Goal: Transaction & Acquisition: Obtain resource

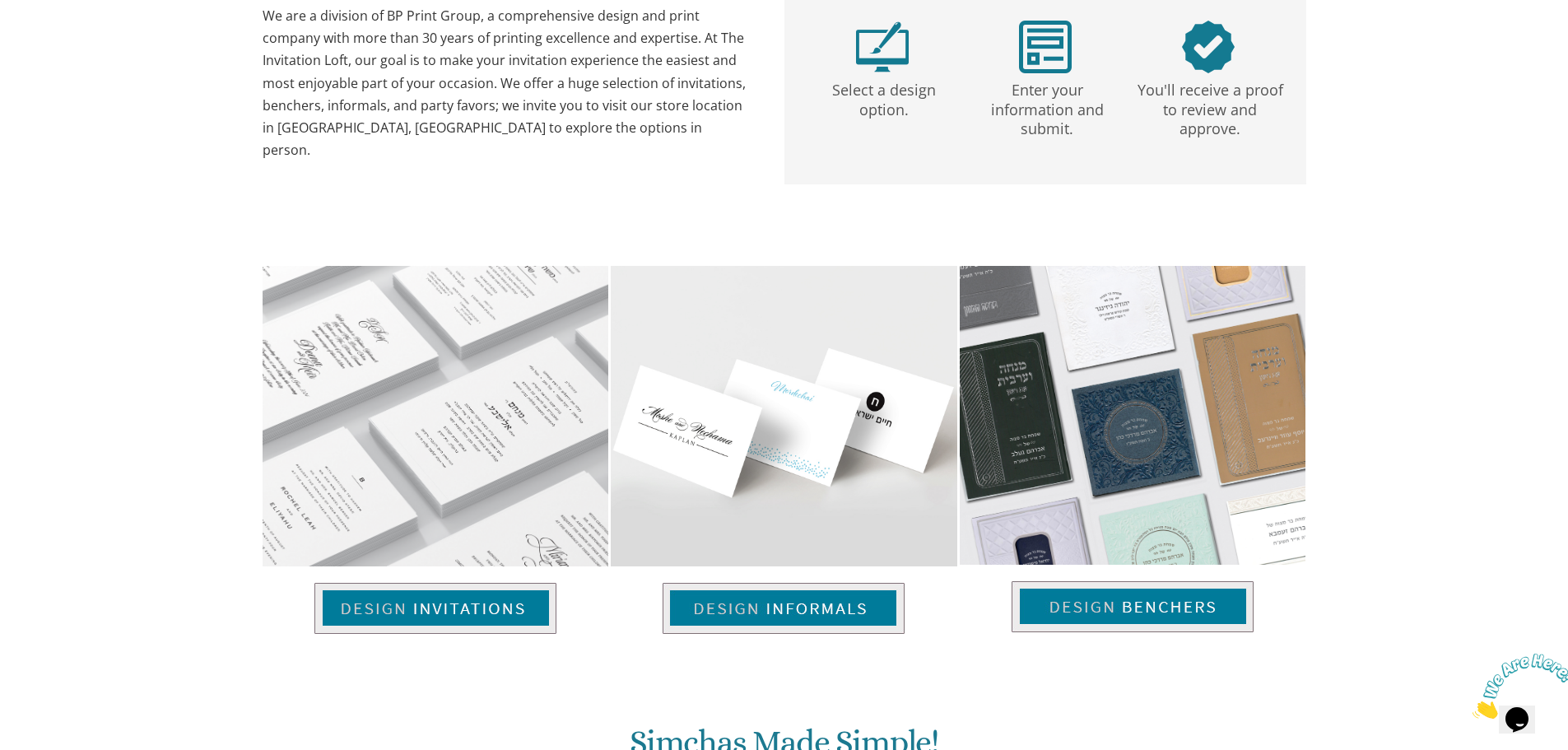
scroll to position [658, 0]
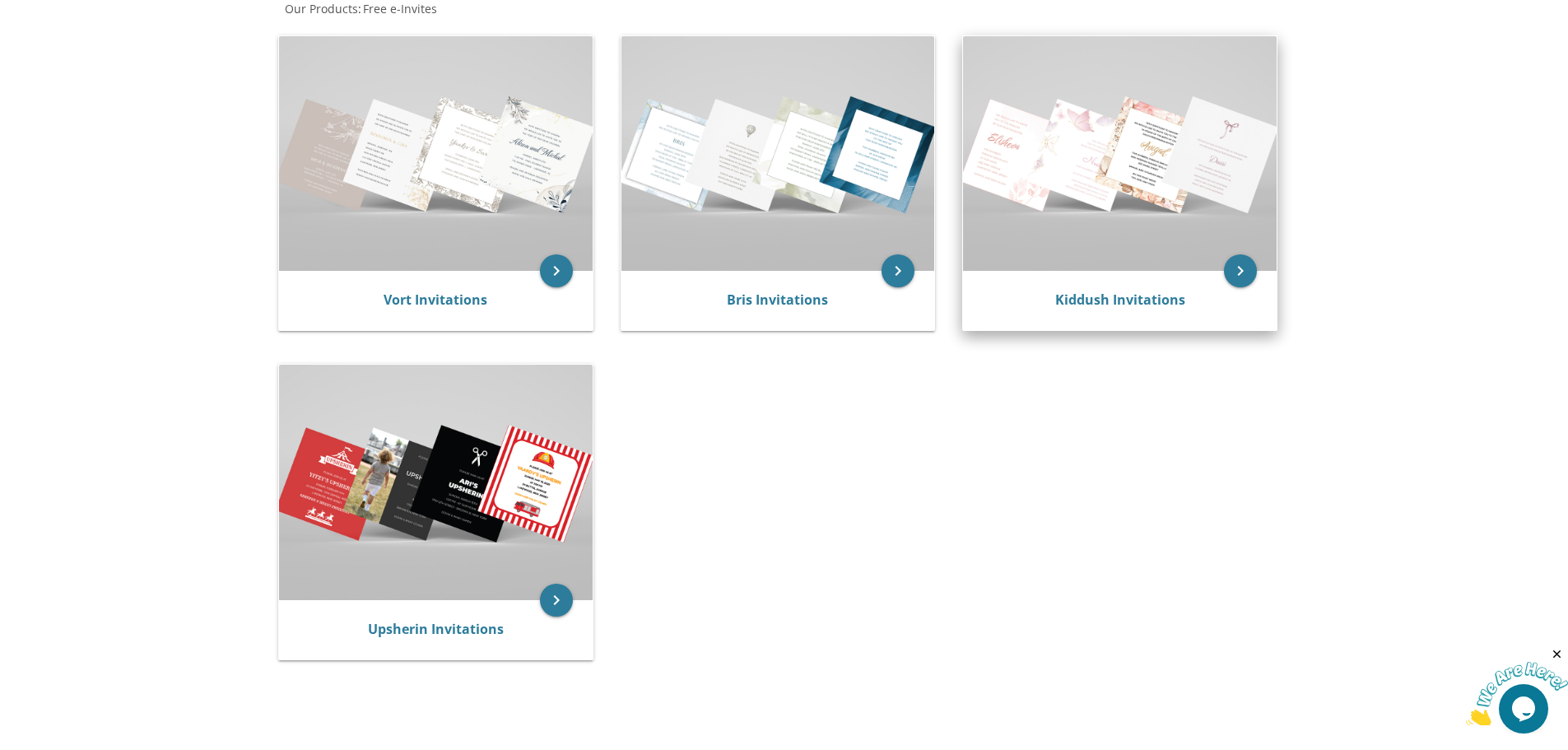
click at [1147, 289] on div "Kiddush Invitations" at bounding box center [1119, 300] width 313 height 60
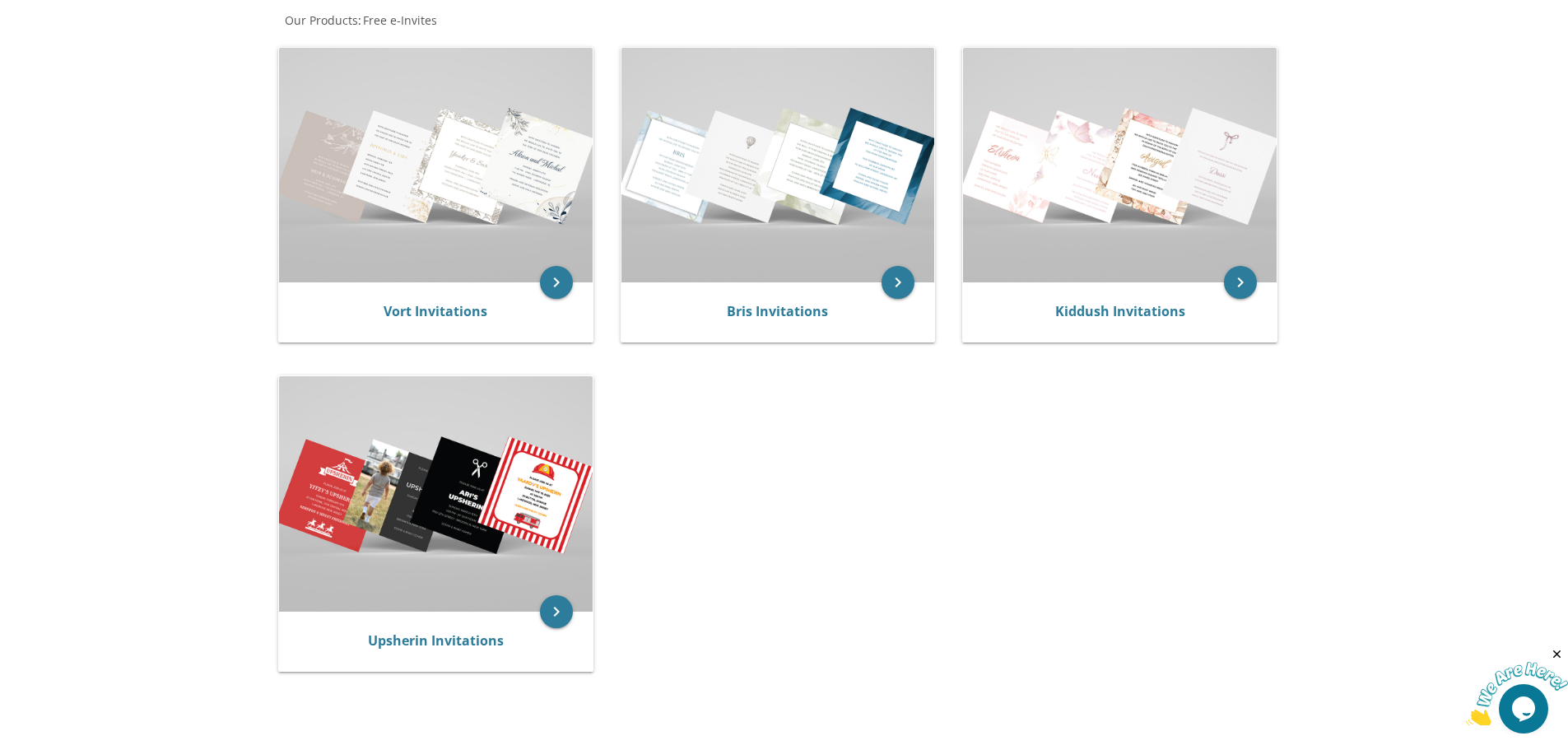
scroll to position [82, 0]
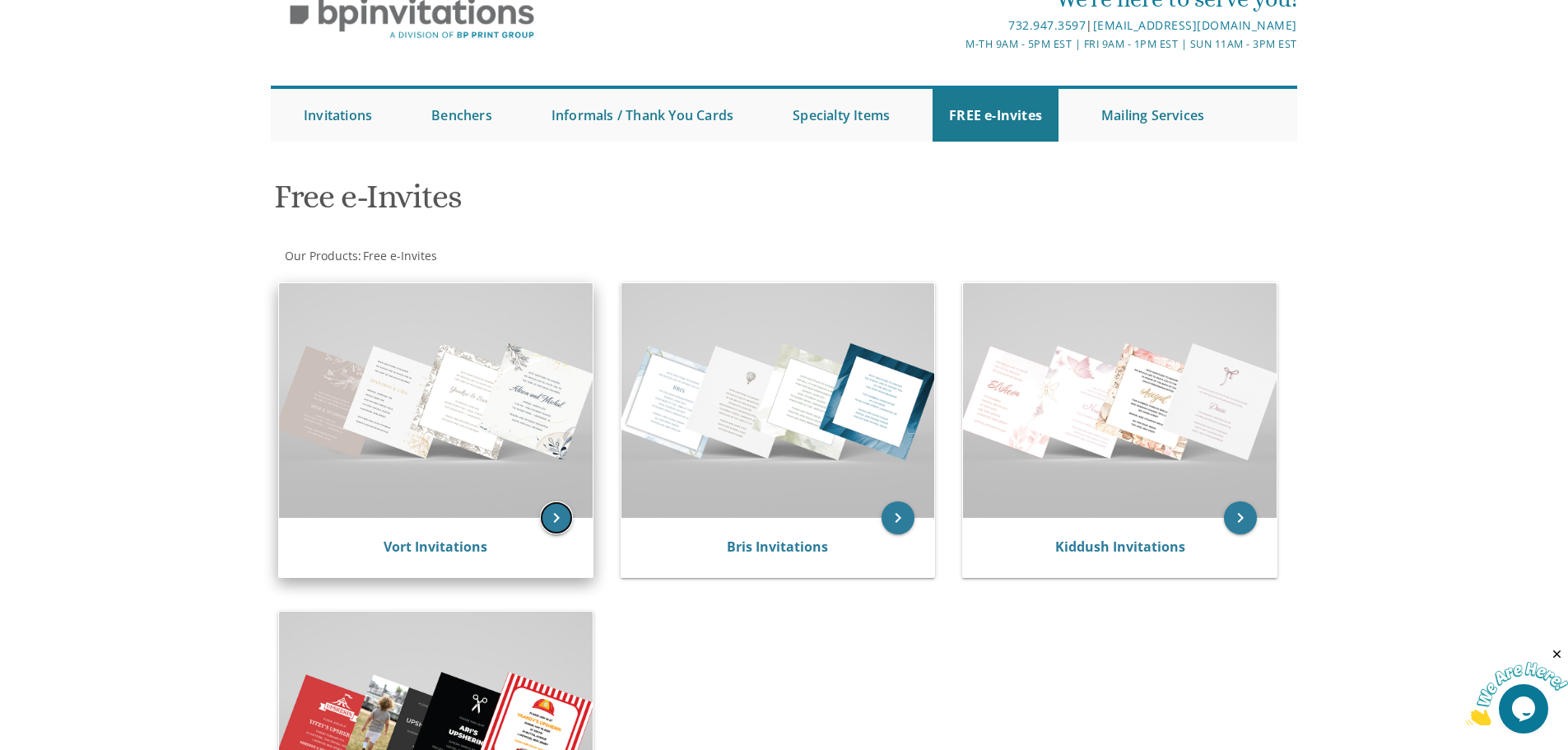
click at [560, 508] on icon "keyboard_arrow_right" at bounding box center [556, 517] width 33 height 33
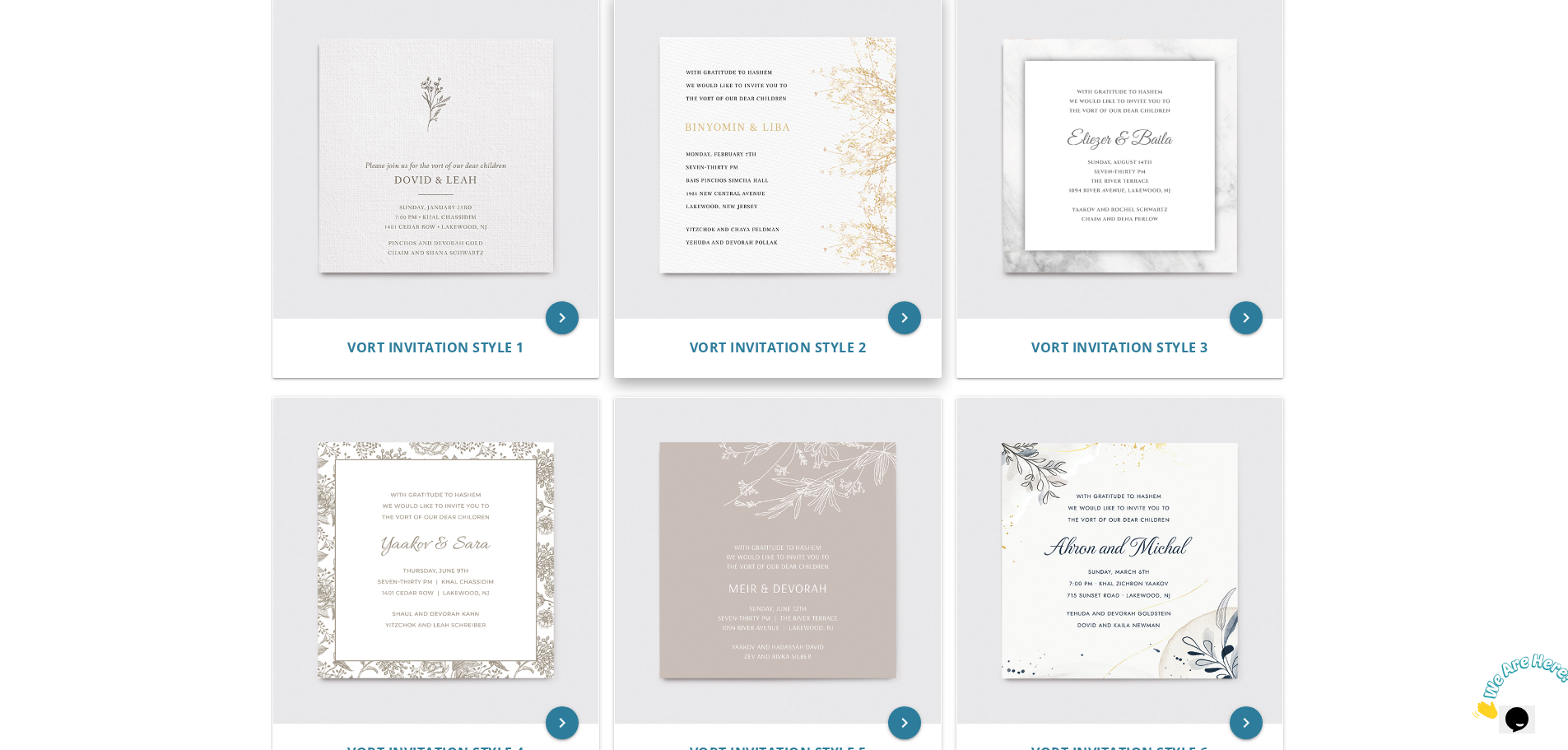
scroll to position [412, 0]
